Goal: Transaction & Acquisition: Purchase product/service

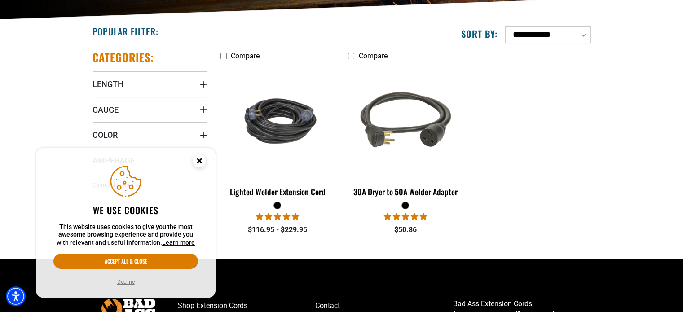
scroll to position [225, 0]
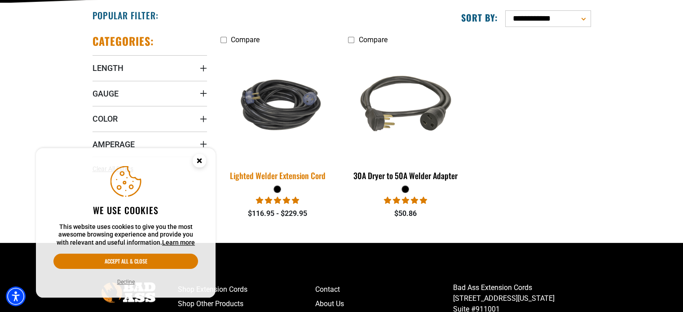
click at [282, 100] on img at bounding box center [278, 105] width 126 height 77
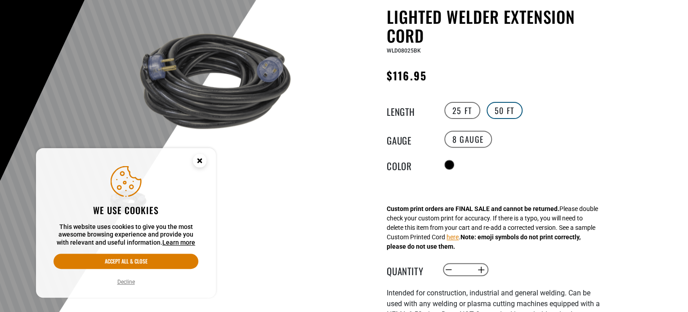
click at [499, 112] on label "50 FT" at bounding box center [504, 110] width 36 height 17
